Goal: Information Seeking & Learning: Learn about a topic

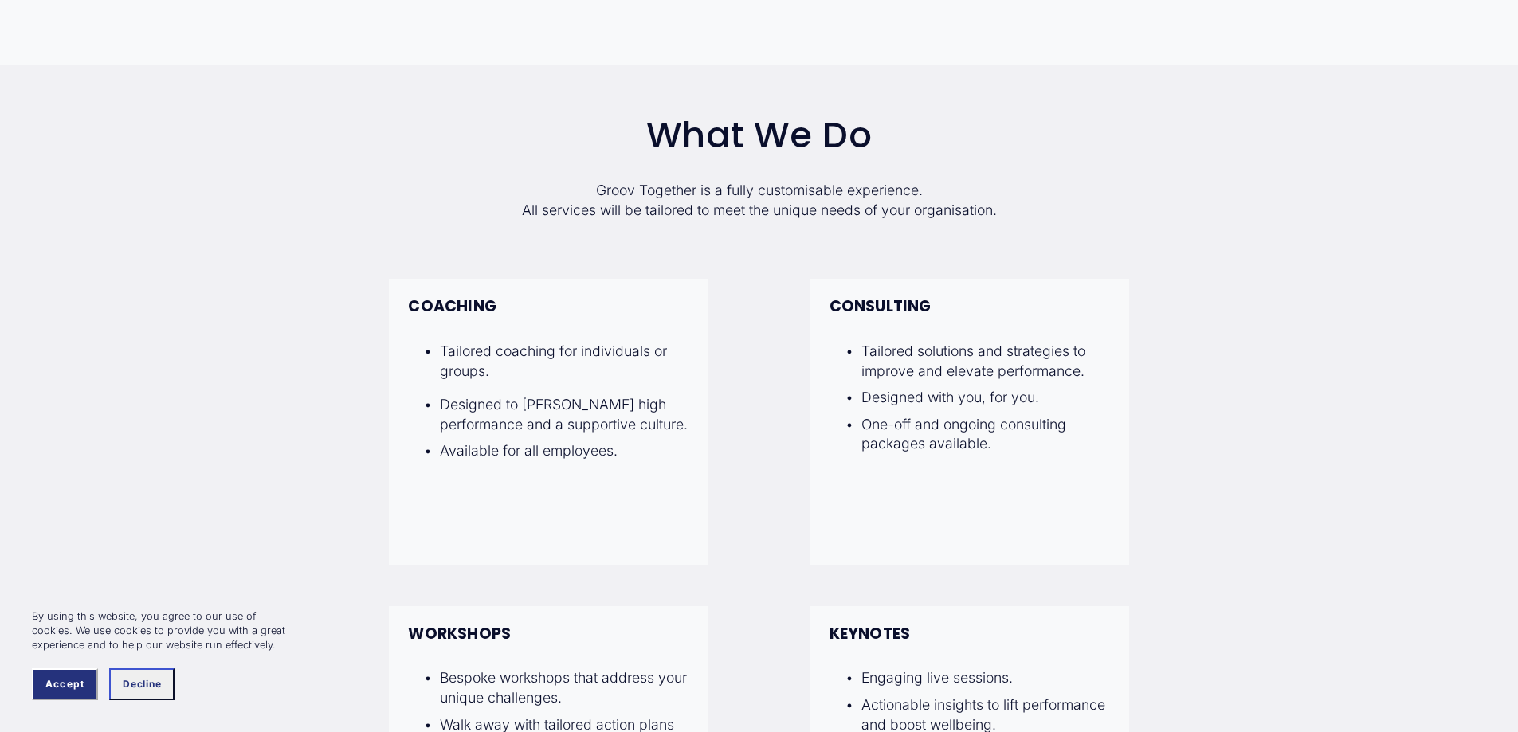
scroll to position [1354, 0]
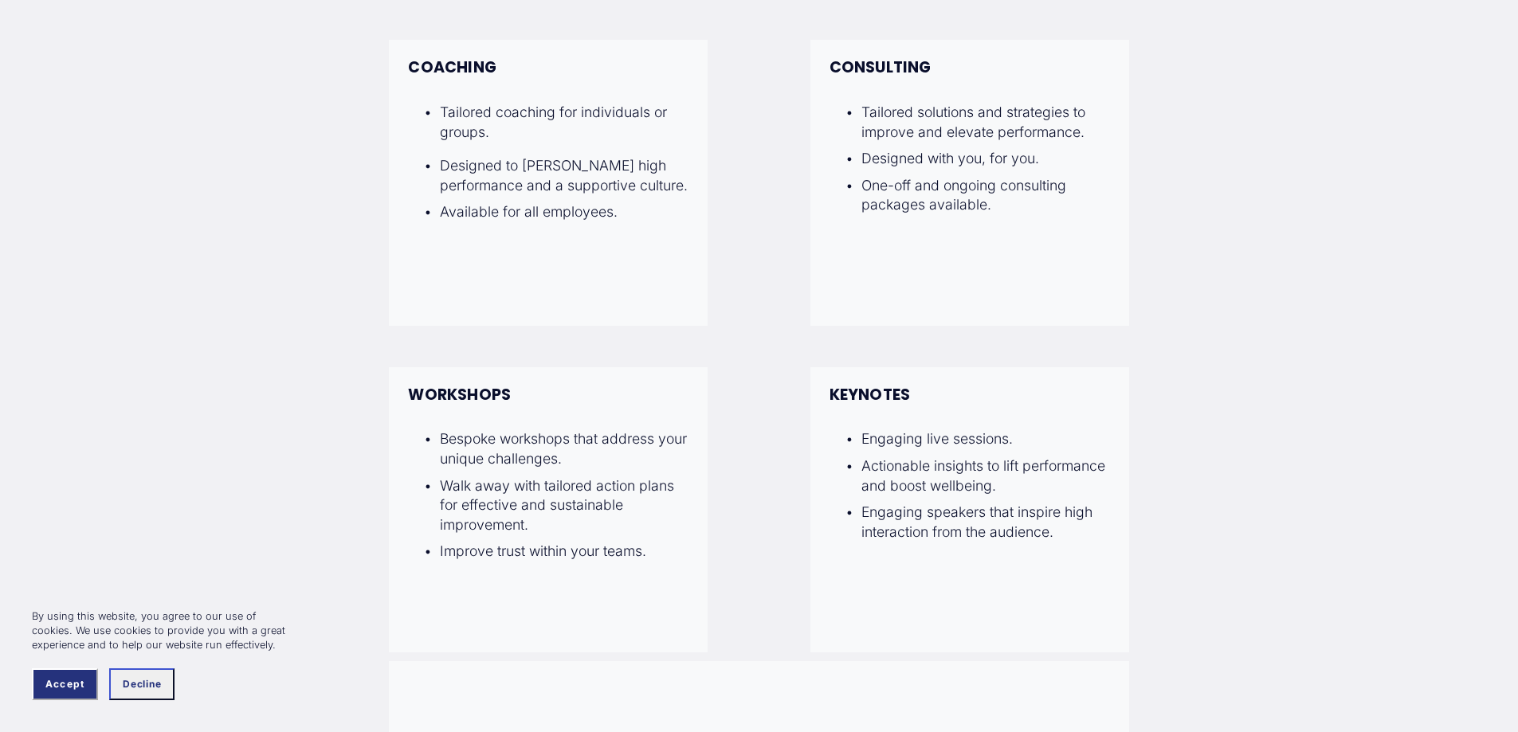
click at [81, 679] on span "Accept" at bounding box center [64, 684] width 39 height 11
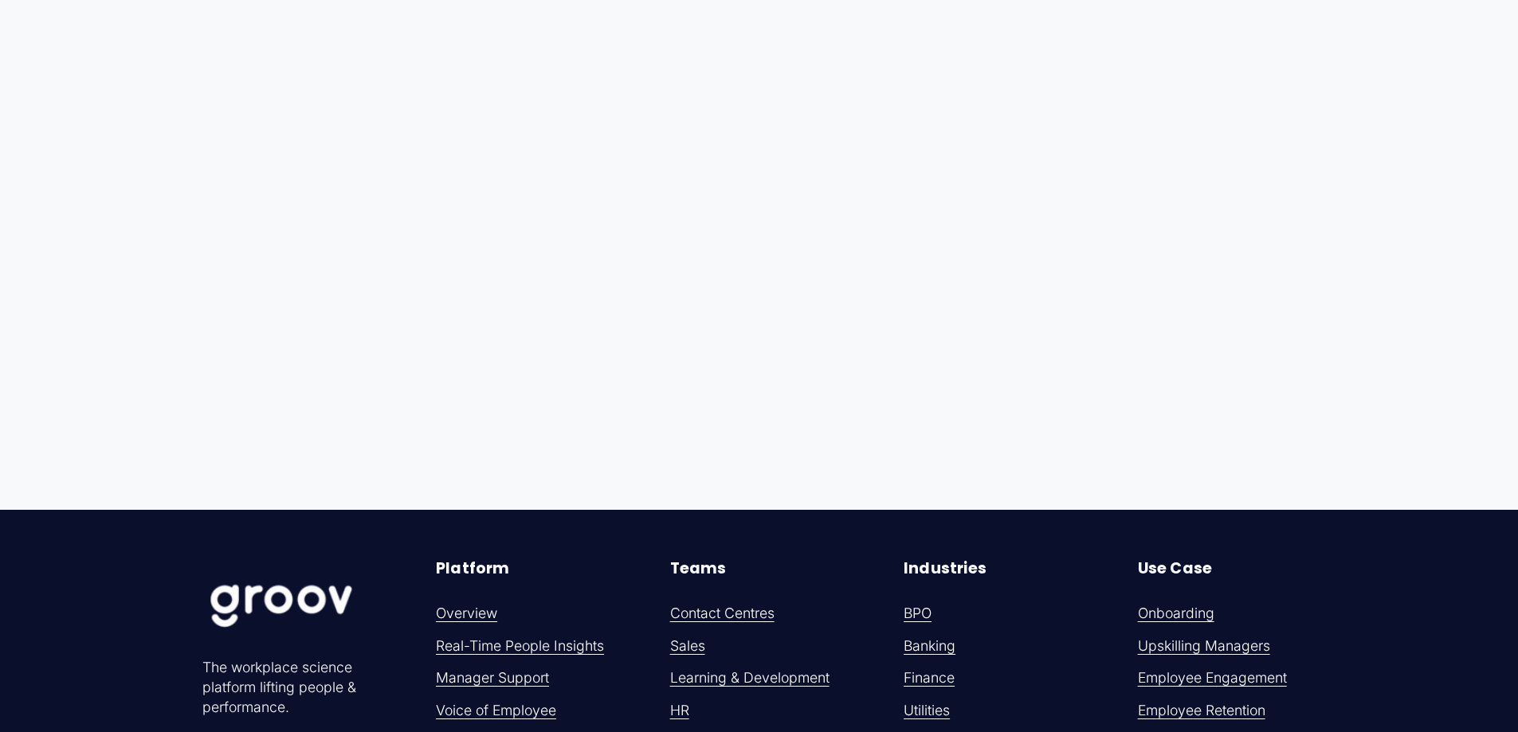
scroll to position [9640, 0]
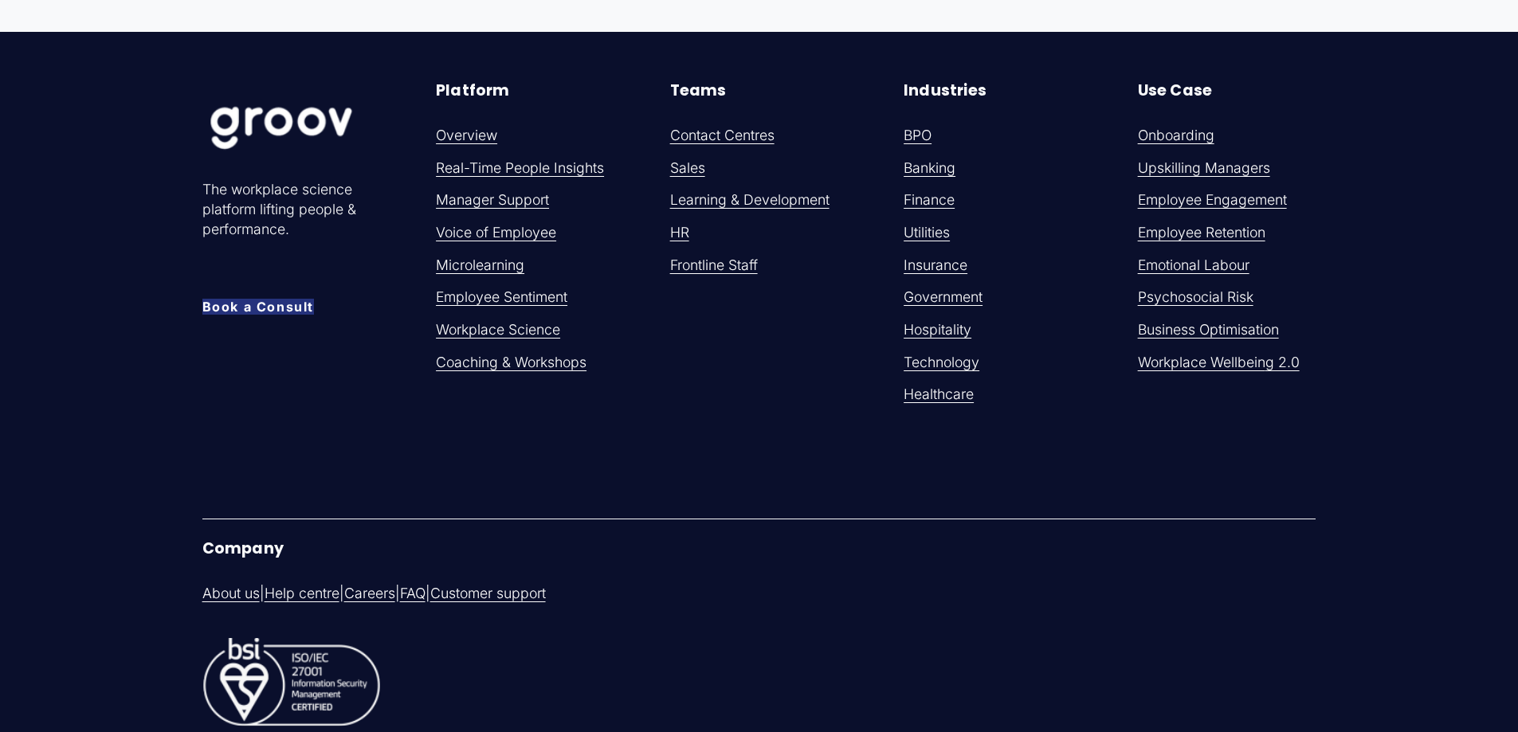
click at [1253, 373] on link "Workplace Wellbein" at bounding box center [1201, 363] width 127 height 20
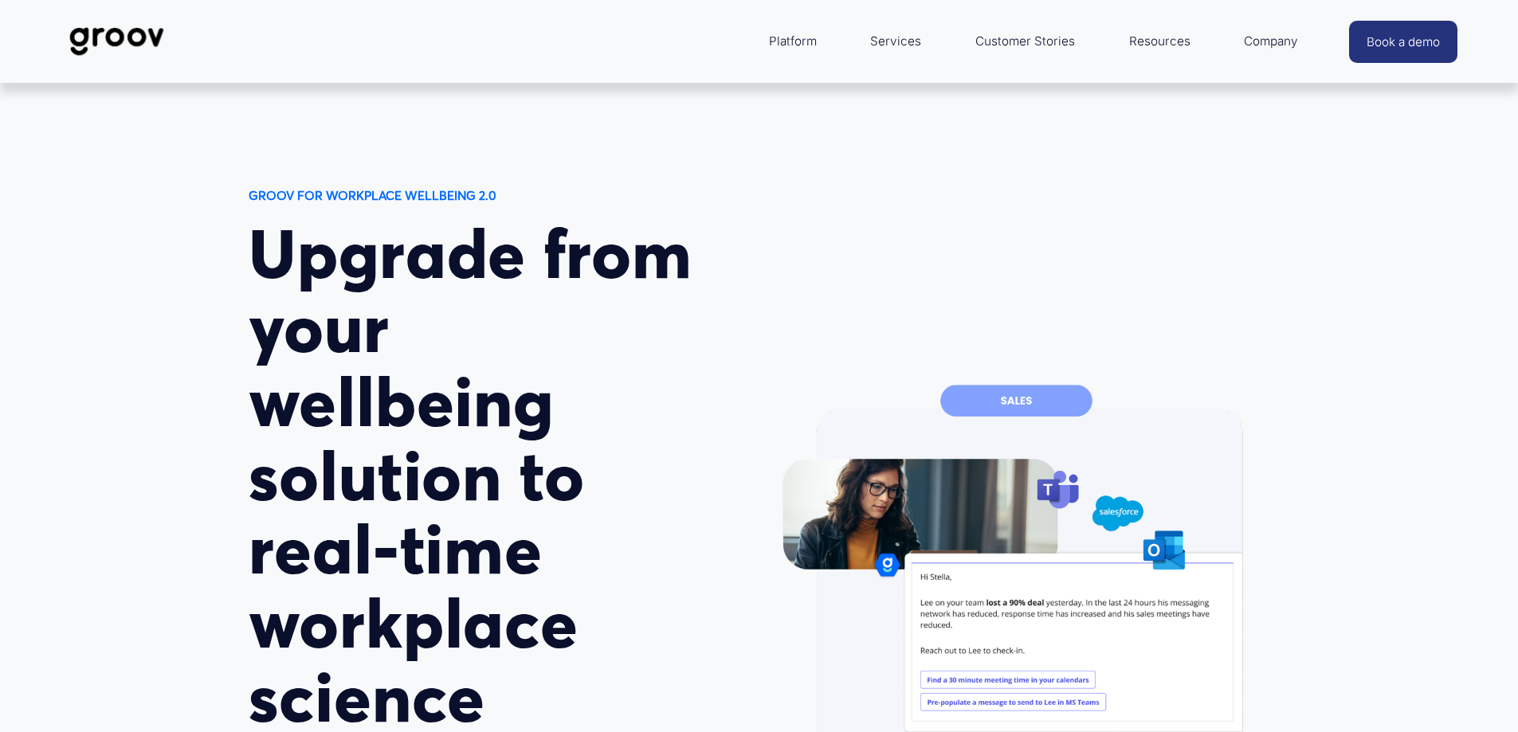
click at [812, 44] on span "Platform" at bounding box center [793, 41] width 48 height 22
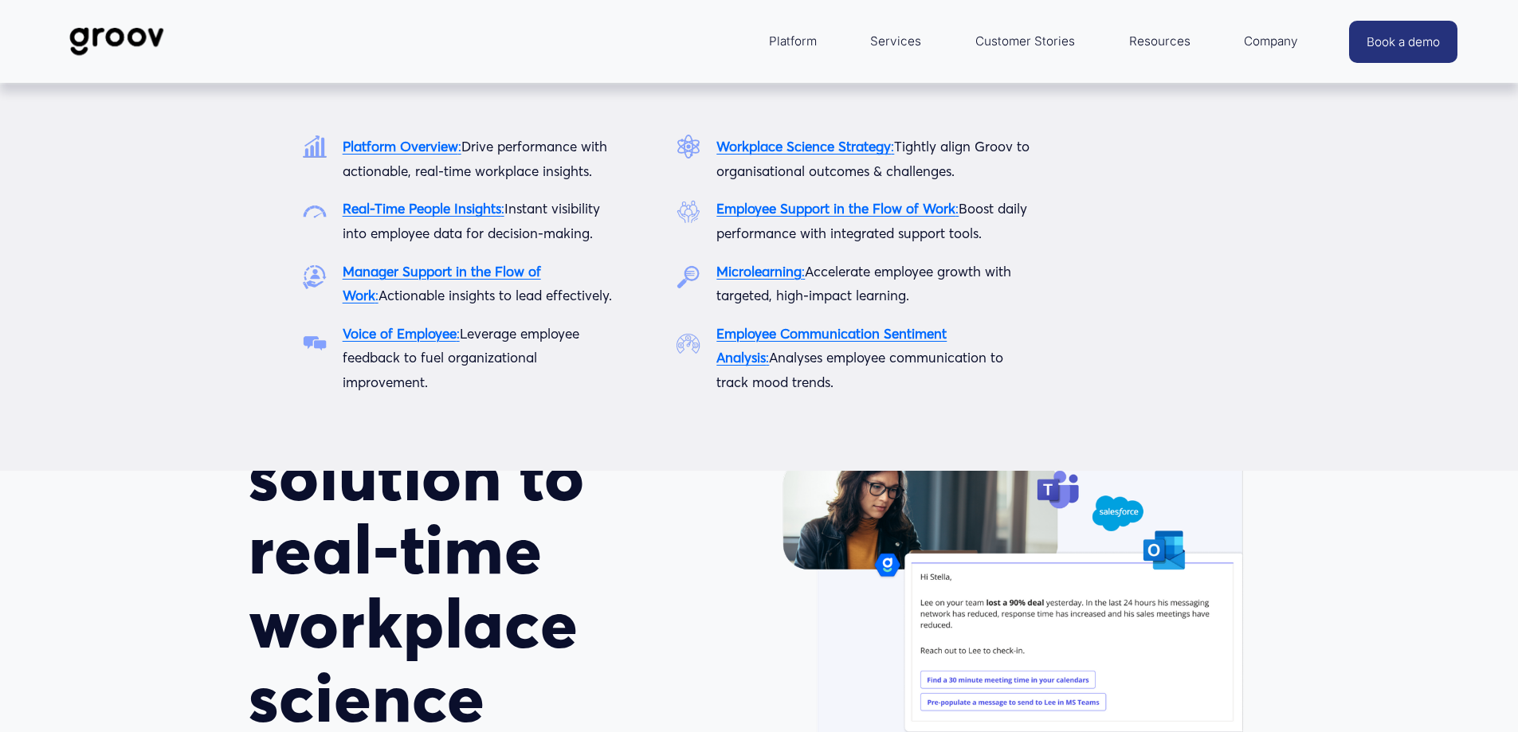
click at [409, 148] on strong "Platform Overview" at bounding box center [401, 146] width 116 height 17
